Goal: Task Accomplishment & Management: Complete application form

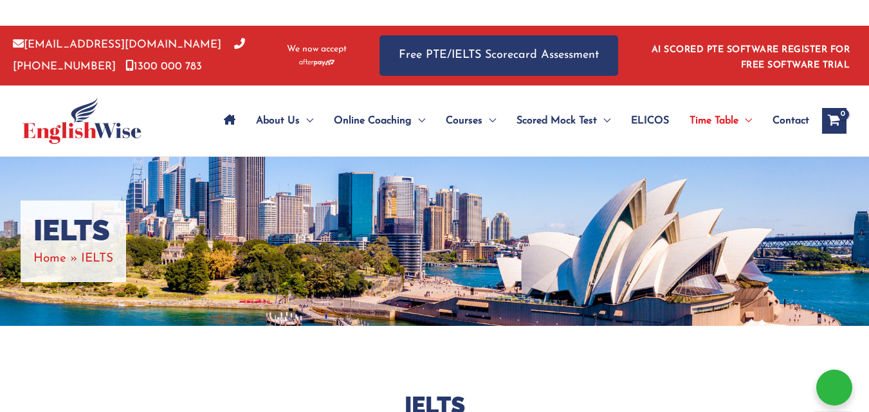
click at [798, 97] on div "About Us Menu Toggle Our Story Testimonials Online Coaching Menu Toggle Online …" at bounding box center [518, 121] width 656 height 71
click at [789, 113] on span "Contact" at bounding box center [791, 120] width 37 height 45
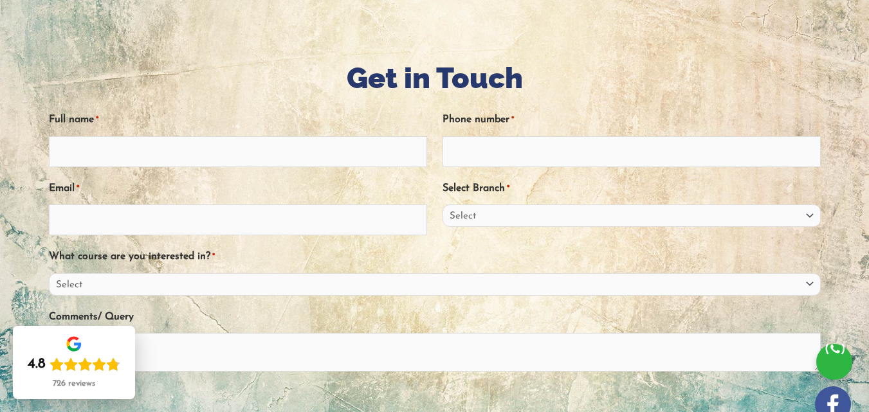
scroll to position [193, 0]
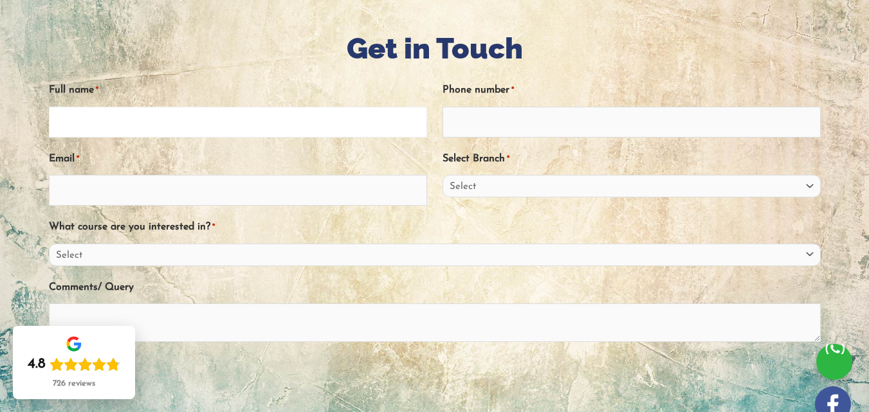
click at [248, 129] on input "Full name *" at bounding box center [238, 122] width 378 height 31
click at [326, 113] on input "Full name *" at bounding box center [238, 122] width 378 height 31
paste input "elliottwilliamsseo@gmail.com"
type input "elliottwilliamsseo@gmail.com"
click at [342, 193] on input "Email *" at bounding box center [238, 190] width 378 height 31
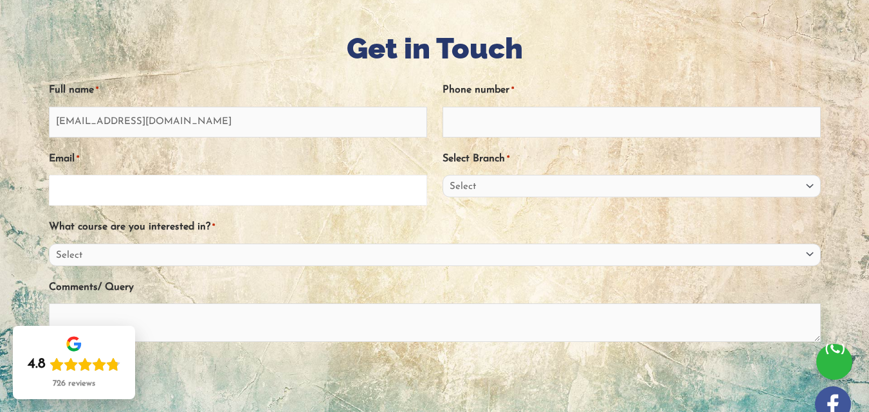
paste input "elliottwilliamsseo@gmail.com"
type input "elliottwilliamsseo@gmail.com"
click at [289, 111] on input "elliottwilliamsseo@gmail.com" at bounding box center [238, 122] width 378 height 31
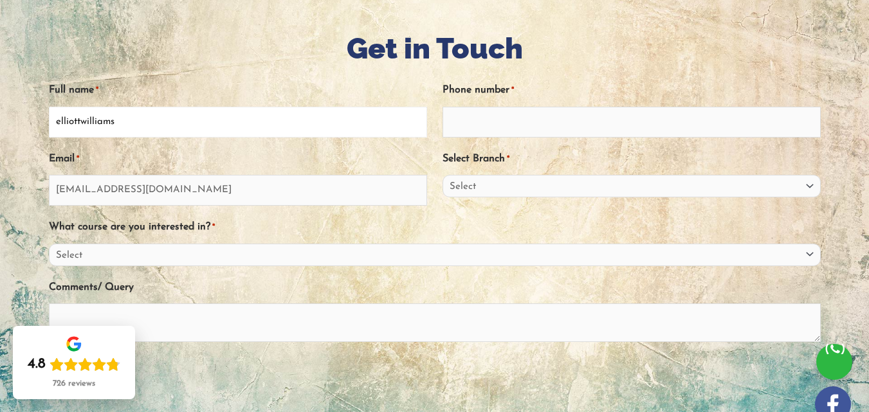
type input "elliottwilliams"
click at [466, 128] on input "Phone number *" at bounding box center [632, 122] width 378 height 31
type input "03206566301"
click at [472, 183] on select "Select Sydney City Center Sydney Parramatta EnglishWise Global Brisbane Gold Co…" at bounding box center [632, 186] width 378 height 23
select select "Sydney Parramatta"
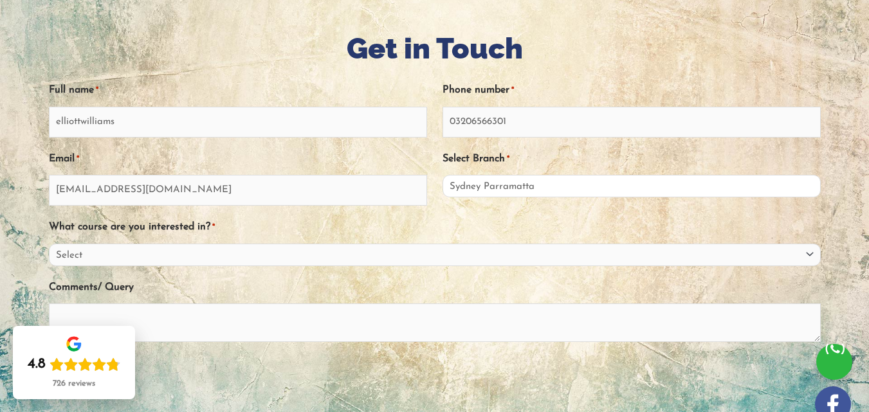
click at [443, 175] on select "Select Sydney City Center Sydney Parramatta EnglishWise Global Brisbane Gold Co…" at bounding box center [632, 186] width 378 height 23
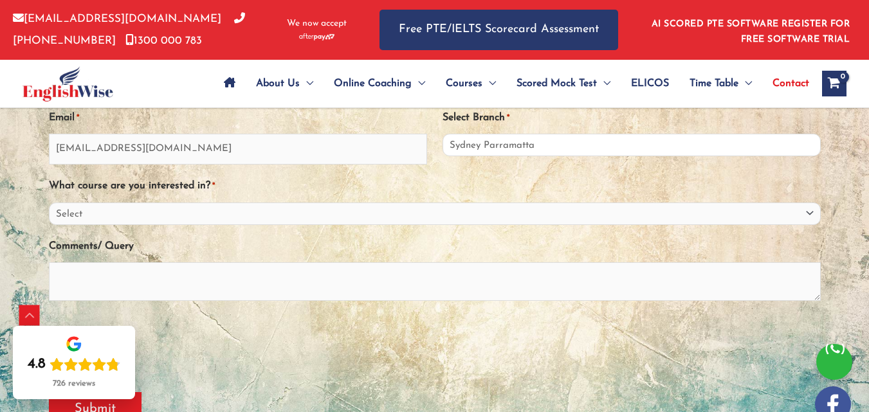
scroll to position [257, 0]
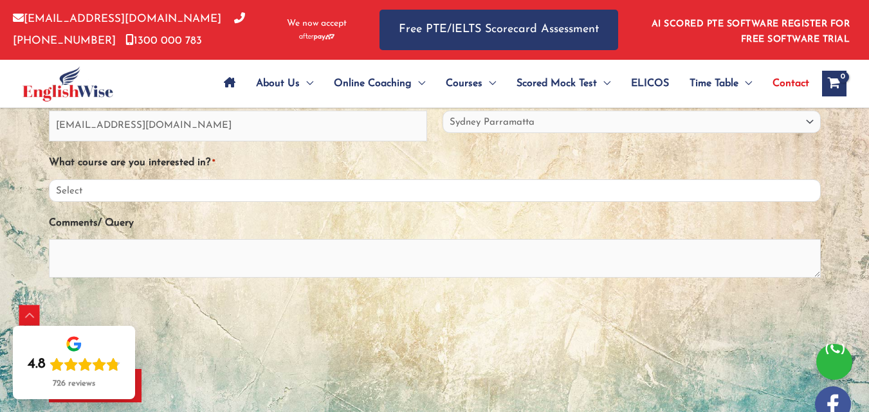
click at [342, 193] on select "Select PTE NAATI IELTS OET General English" at bounding box center [435, 191] width 772 height 23
click at [68, 180] on select "Select PTE NAATI IELTS OET General English" at bounding box center [435, 191] width 772 height 23
click at [320, 178] on div "What course are you interested in? * Select PTE NAATI IELTS OET General English" at bounding box center [435, 177] width 772 height 50
click at [319, 192] on select "Select PTE NAATI IELTS OET General English" at bounding box center [435, 191] width 772 height 23
select select "IELTS"
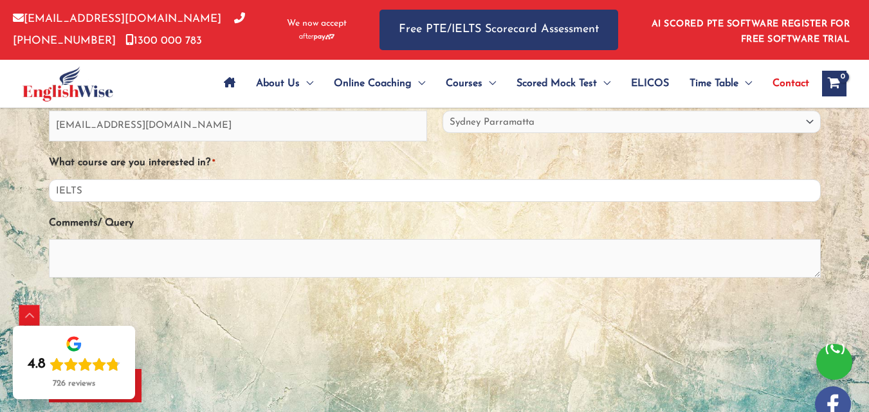
click at [68, 180] on select "Select PTE NAATI IELTS OET General English" at bounding box center [435, 191] width 772 height 23
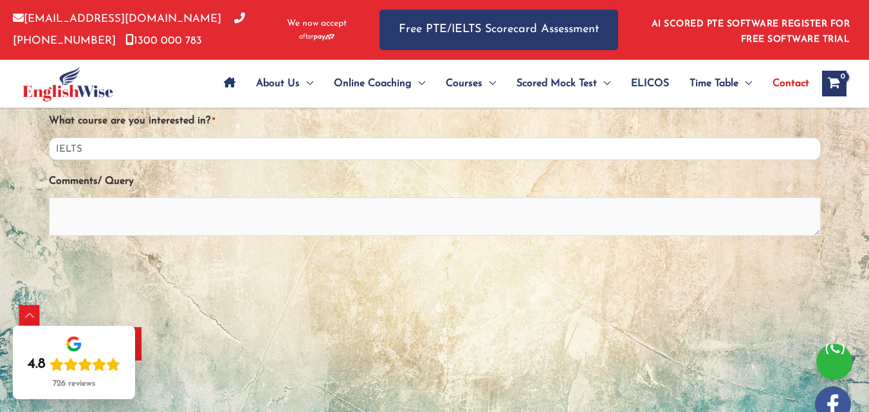
scroll to position [322, 0]
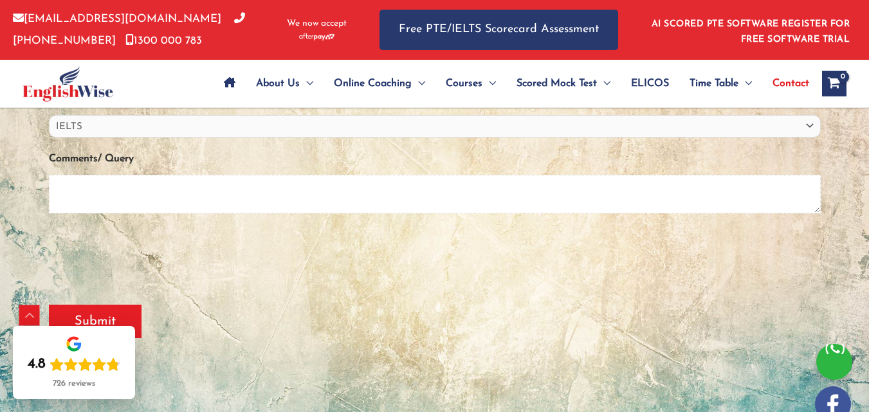
click at [275, 212] on textarea "Comments/ Query" at bounding box center [435, 194] width 772 height 39
click at [260, 172] on div "Comments/ Query" at bounding box center [435, 185] width 772 height 74
click at [517, 192] on textarea "Comments/ Query" at bounding box center [435, 194] width 772 height 39
paste textarea "I hope this message finds you well! We specialize in premium guest posting serv…"
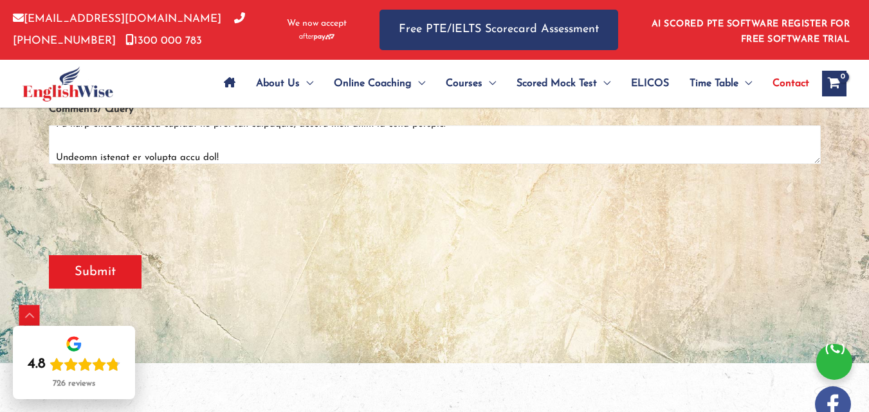
scroll to position [386, 0]
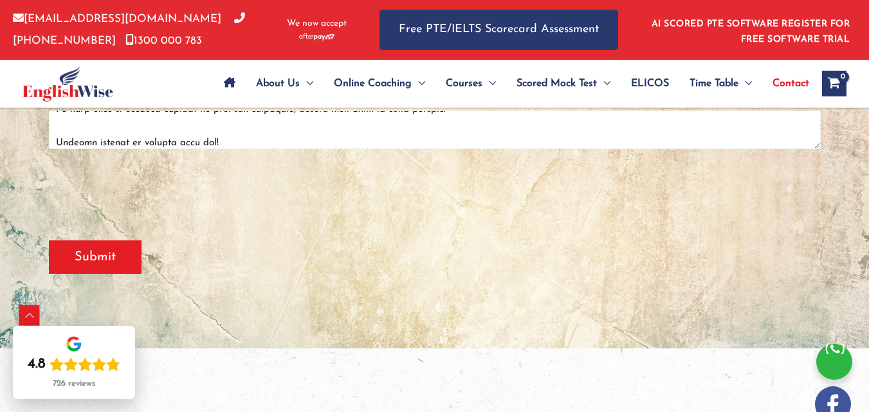
type textarea "I hope this message finds you well! We specialize in premium guest posting serv…"
click at [119, 263] on input "Submit" at bounding box center [95, 257] width 93 height 33
